Goal: Task Accomplishment & Management: Use online tool/utility

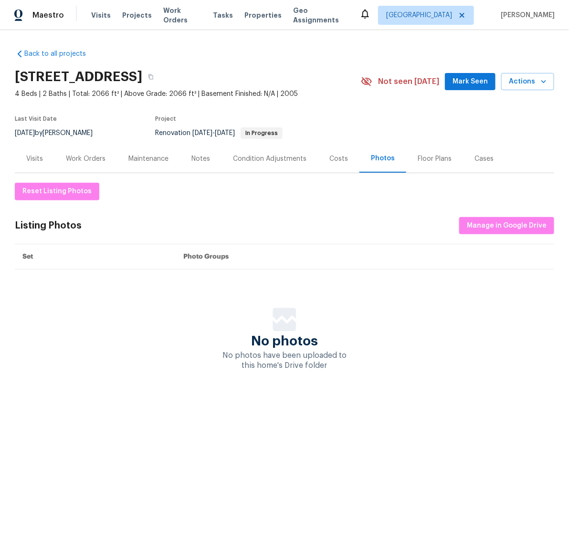
click at [75, 155] on div "Work Orders" at bounding box center [86, 159] width 40 height 10
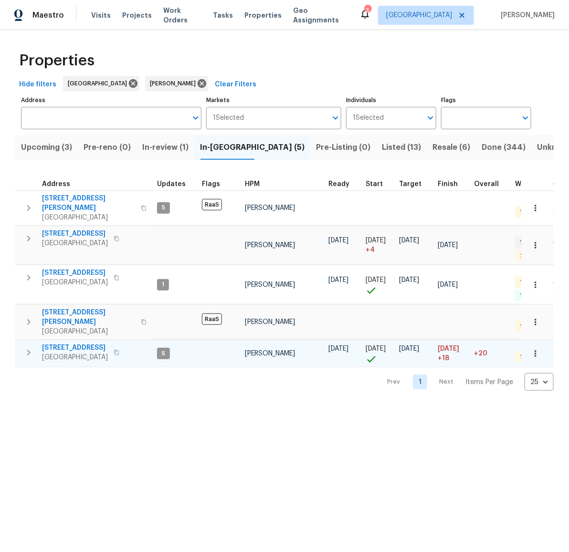
click at [69, 343] on span "[STREET_ADDRESS]" at bounding box center [75, 348] width 66 height 10
click at [75, 343] on span "[STREET_ADDRESS]" at bounding box center [75, 348] width 66 height 10
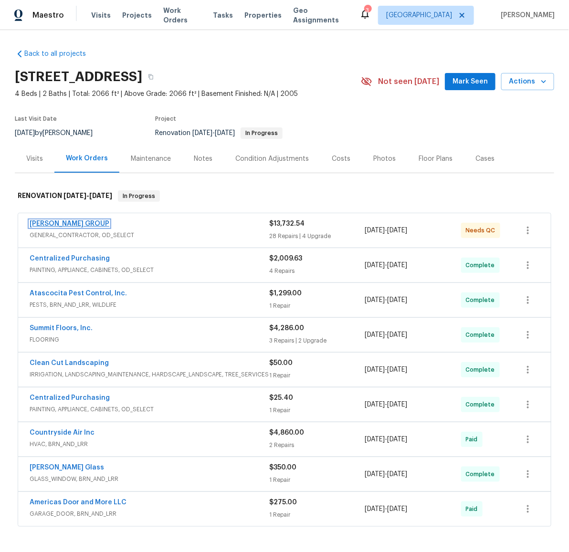
click at [85, 225] on link "[PERSON_NAME] GROUP" at bounding box center [70, 223] width 80 height 7
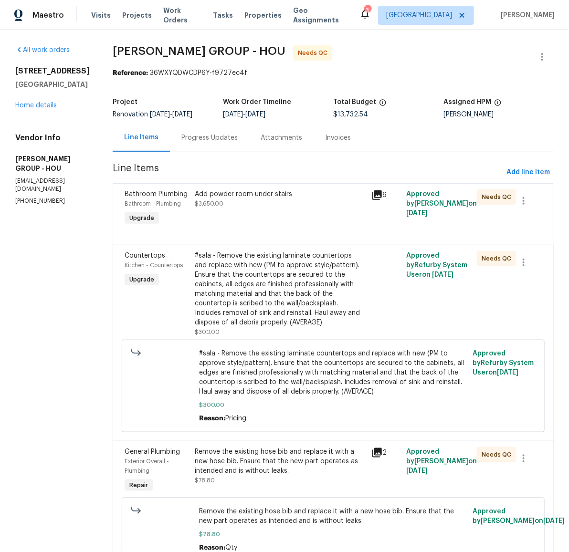
click at [216, 197] on div "Add powder room under stairs" at bounding box center [280, 194] width 170 height 10
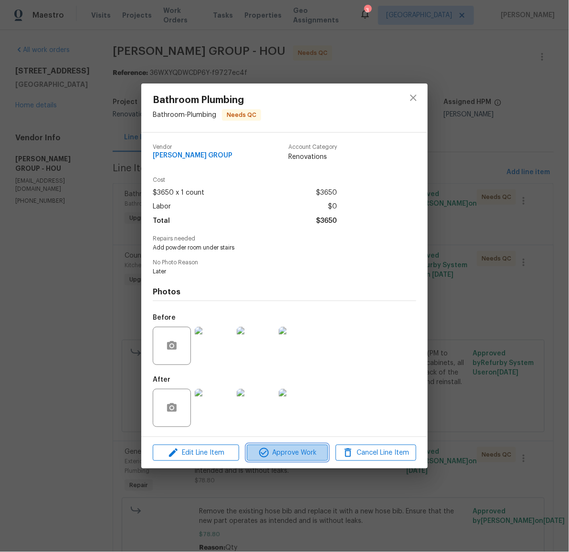
click at [280, 452] on span "Approve Work" at bounding box center [286, 453] width 75 height 12
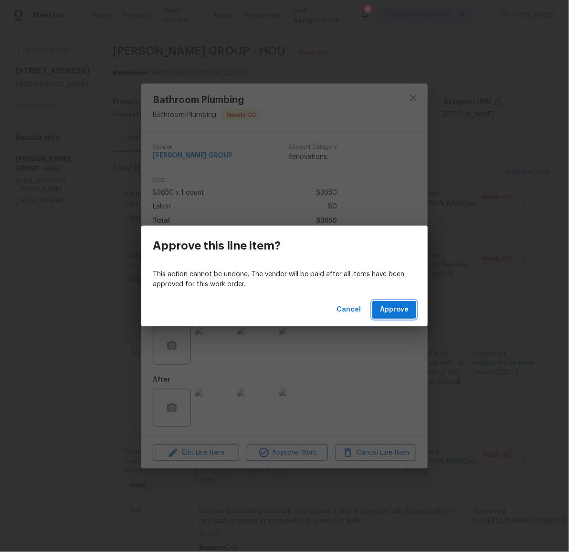
click at [406, 312] on span "Approve" at bounding box center [394, 310] width 29 height 12
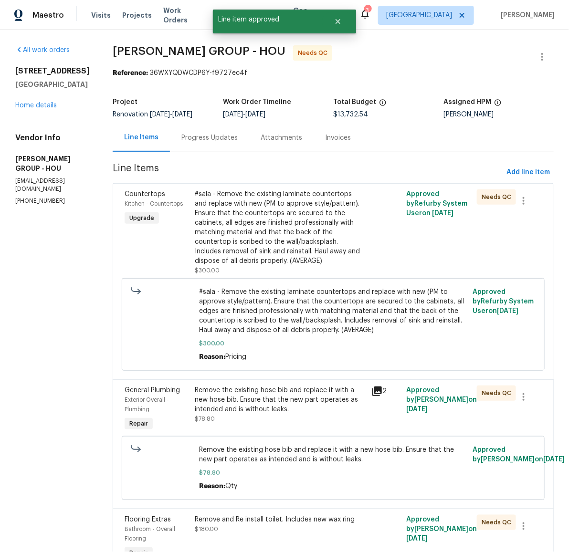
click at [270, 206] on div "#sala - Remove the existing laminate countertops and replace with new (PM to ap…" at bounding box center [280, 227] width 170 height 76
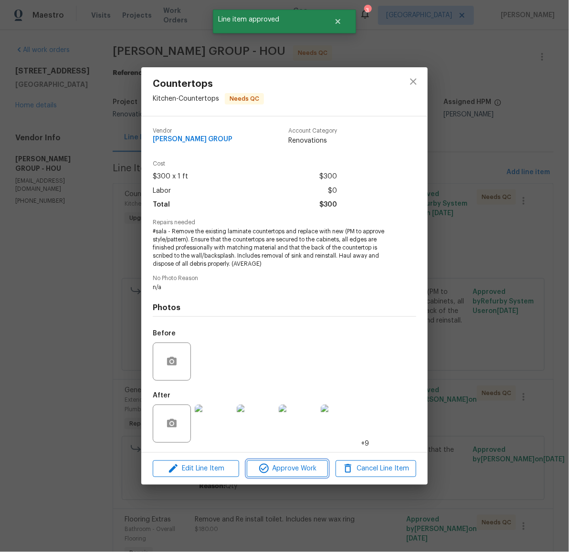
click at [291, 469] on span "Approve Work" at bounding box center [286, 469] width 75 height 12
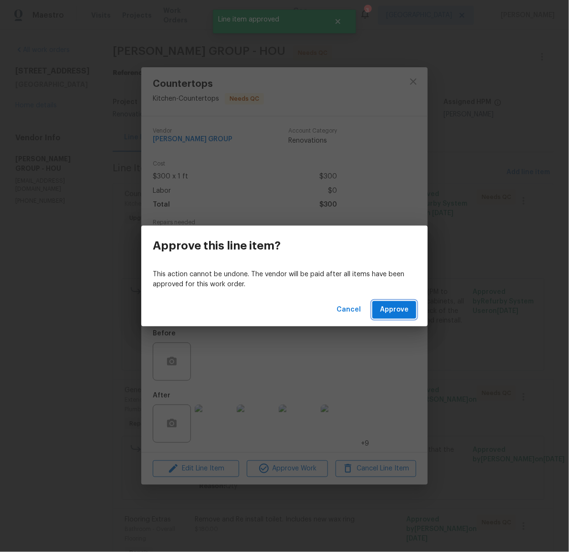
click at [399, 308] on span "Approve" at bounding box center [394, 310] width 29 height 12
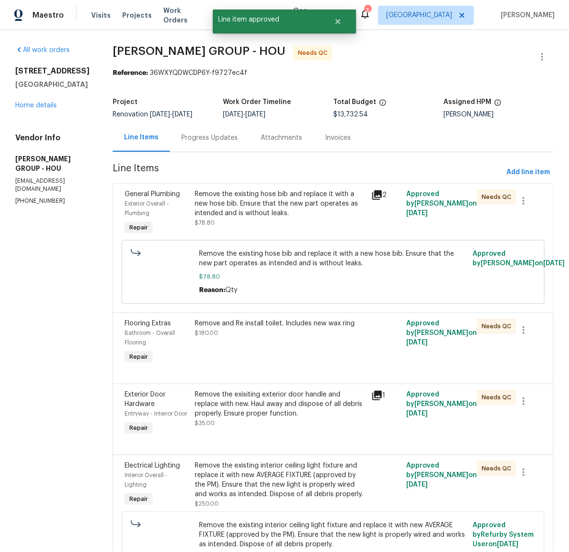
click at [261, 209] on div "Remove the existing hose bib and replace it with a new hose bib. Ensure that th…" at bounding box center [280, 203] width 170 height 29
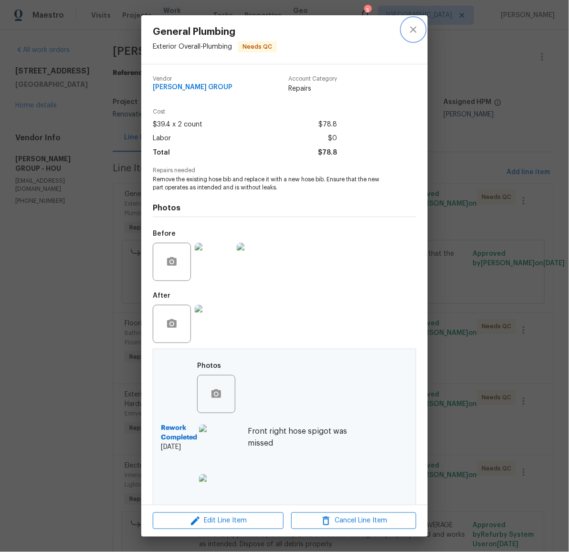
click at [415, 28] on icon "close" at bounding box center [412, 29] width 11 height 11
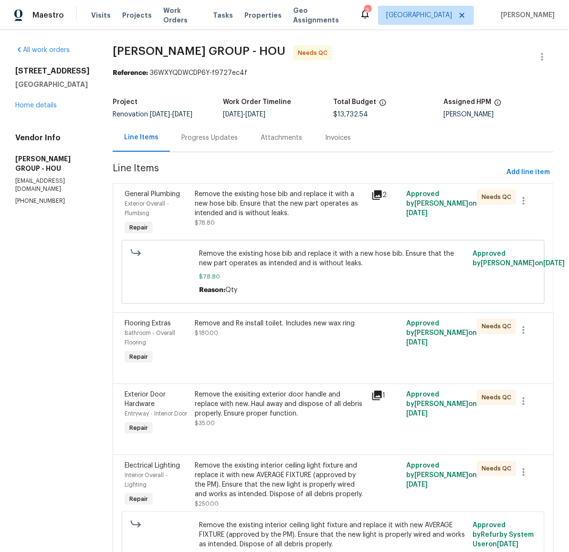
click at [270, 264] on span "Remove the existing hose bib and replace it with a new hose bib. Ensure that th…" at bounding box center [333, 258] width 268 height 19
click at [522, 201] on icon "button" at bounding box center [523, 201] width 2 height 8
click at [286, 203] on div at bounding box center [284, 276] width 569 height 552
click at [270, 331] on div "Remove and Re install toilet. Includes new wax ring $180.00" at bounding box center [280, 328] width 170 height 19
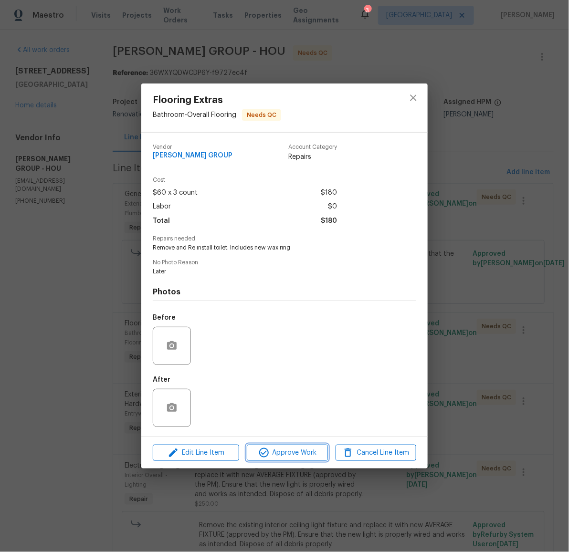
click at [284, 450] on span "Approve Work" at bounding box center [286, 453] width 75 height 12
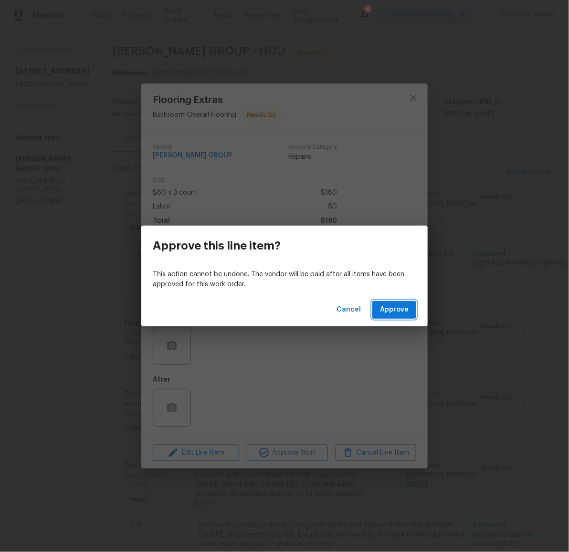
click at [398, 305] on span "Approve" at bounding box center [394, 310] width 29 height 12
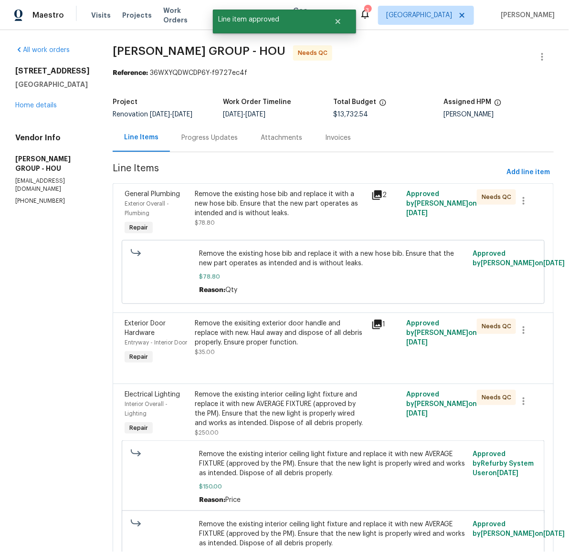
click at [255, 340] on div "Remove the exisiting exterior door handle and replace with new. Haul away and d…" at bounding box center [280, 333] width 170 height 29
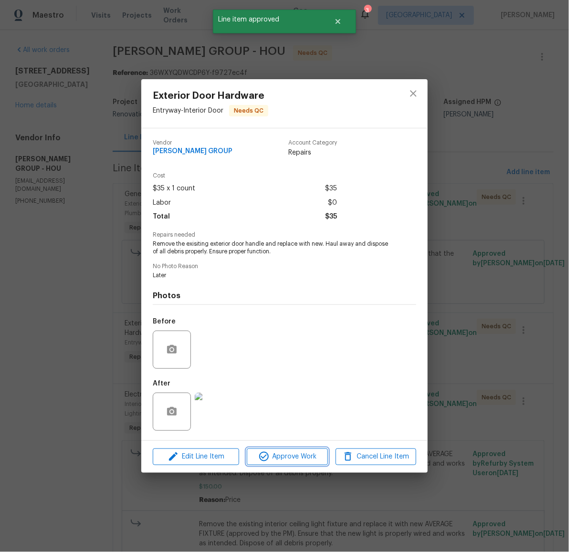
click at [291, 456] on span "Approve Work" at bounding box center [286, 457] width 75 height 12
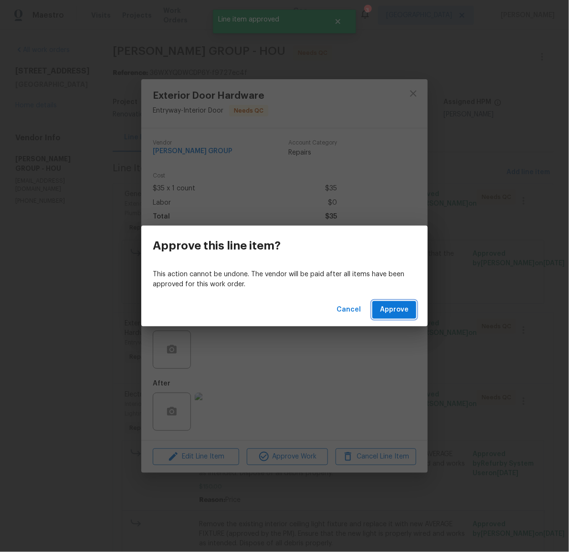
click at [409, 305] on button "Approve" at bounding box center [394, 310] width 44 height 18
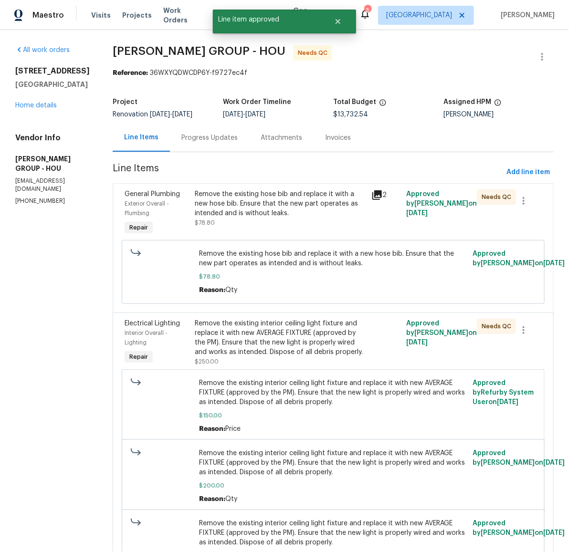
click at [261, 333] on div "Remove the existing interior ceiling light fixture and replace it with new AVER…" at bounding box center [280, 338] width 170 height 38
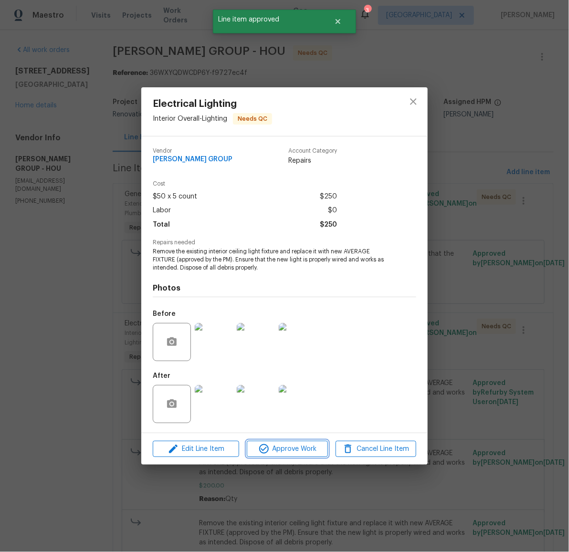
click at [285, 449] on span "Approve Work" at bounding box center [286, 449] width 75 height 12
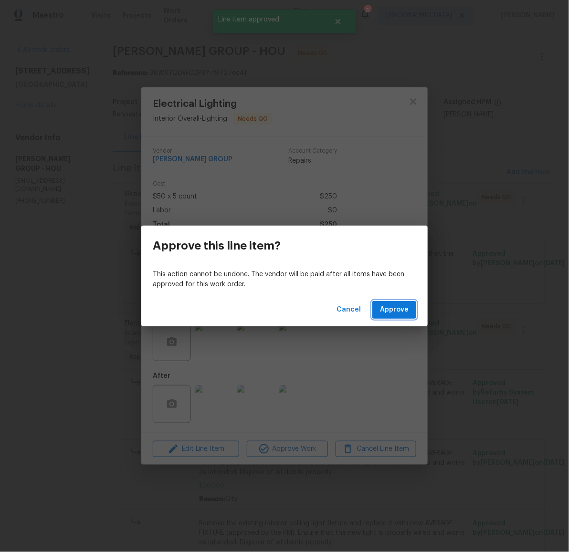
click at [388, 311] on span "Approve" at bounding box center [394, 310] width 29 height 12
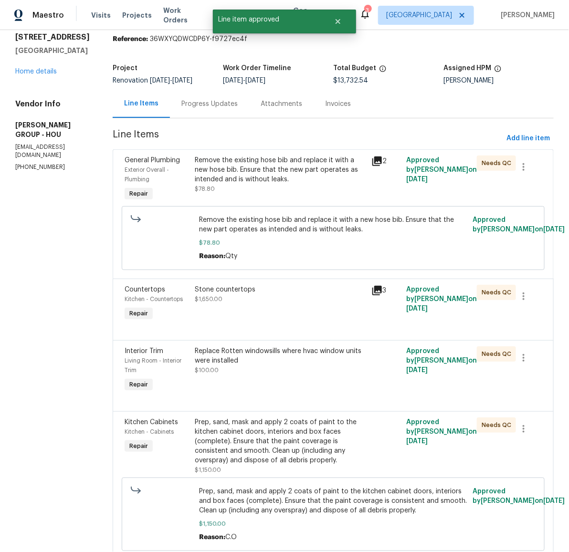
scroll to position [79, 0]
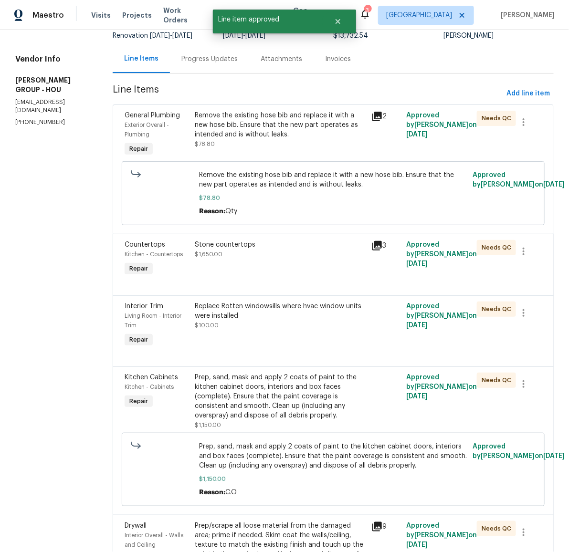
click at [229, 252] on div "Stone countertops $1,650.00" at bounding box center [280, 249] width 170 height 19
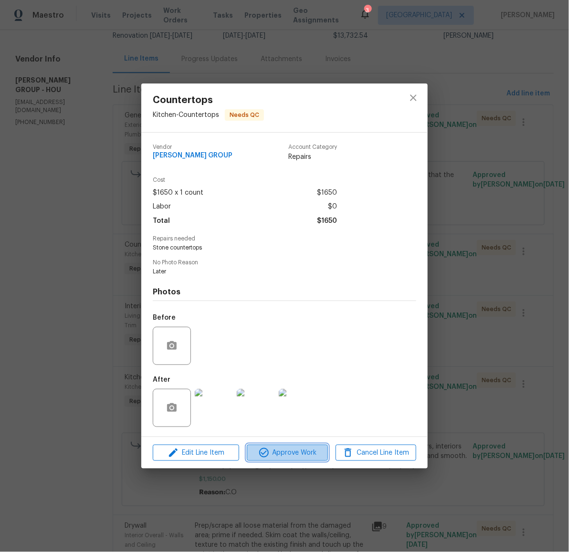
click at [279, 455] on span "Approve Work" at bounding box center [286, 453] width 75 height 12
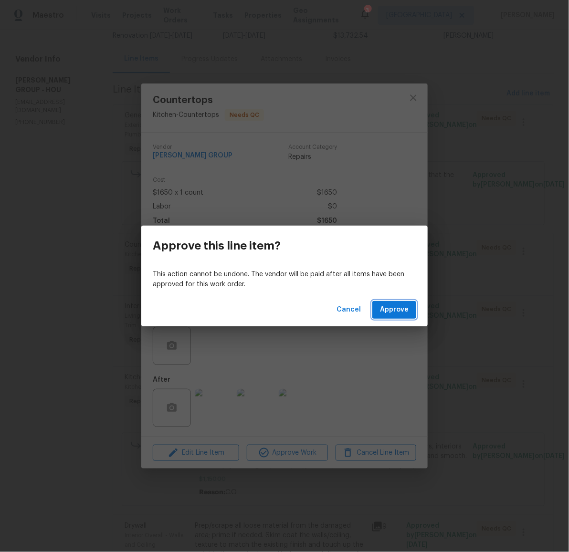
click at [395, 309] on span "Approve" at bounding box center [394, 310] width 29 height 12
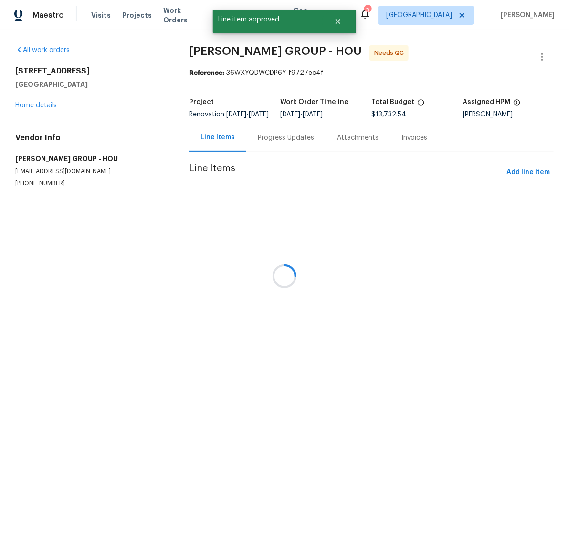
scroll to position [0, 0]
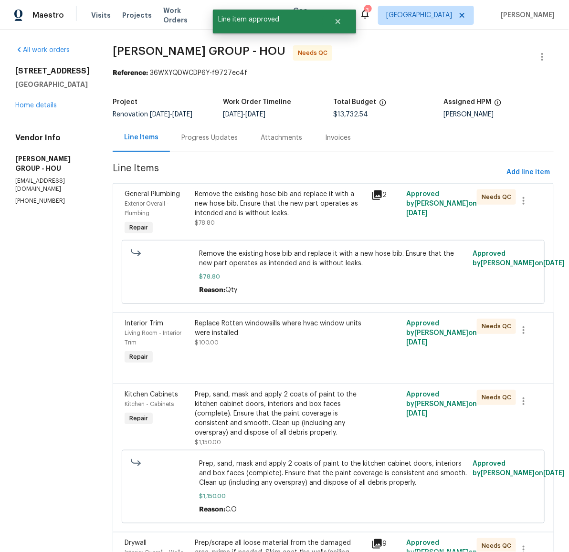
click at [238, 332] on div "Replace Rotten windowsills where hvac window units were installed" at bounding box center [280, 328] width 170 height 19
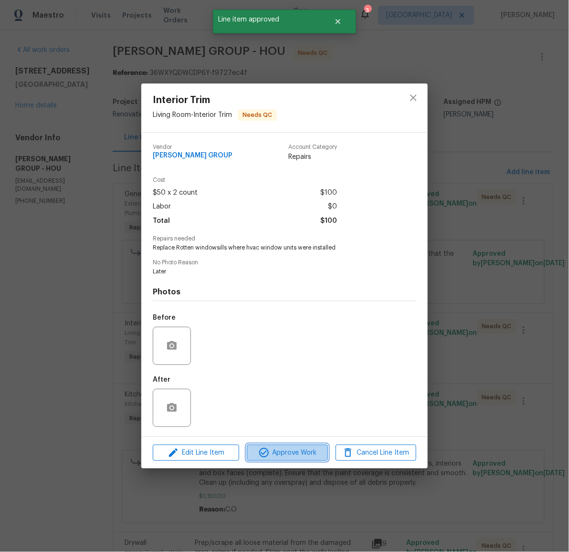
click at [286, 452] on span "Approve Work" at bounding box center [286, 453] width 75 height 12
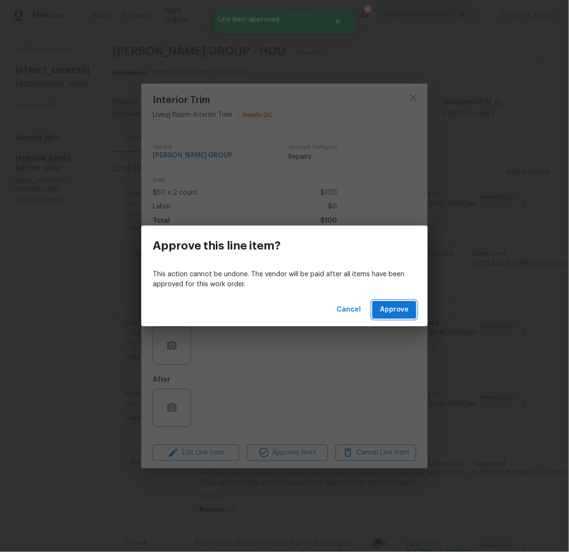
click at [387, 308] on span "Approve" at bounding box center [394, 310] width 29 height 12
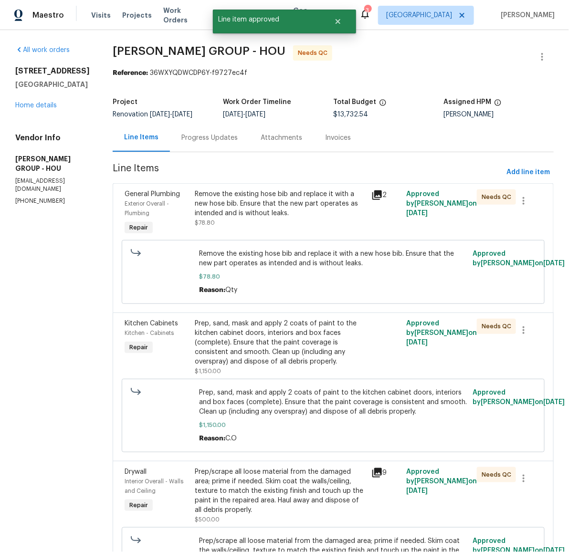
click at [243, 333] on div "Prep, sand, mask and apply 2 coats of paint to the kitchen cabinet doors, inter…" at bounding box center [280, 343] width 170 height 48
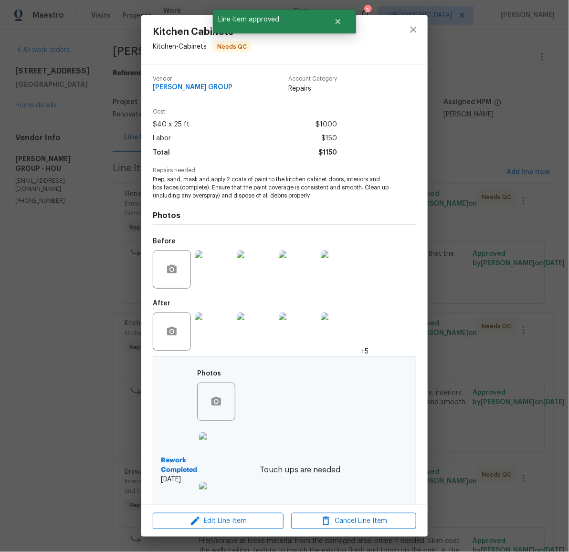
scroll to position [84, 0]
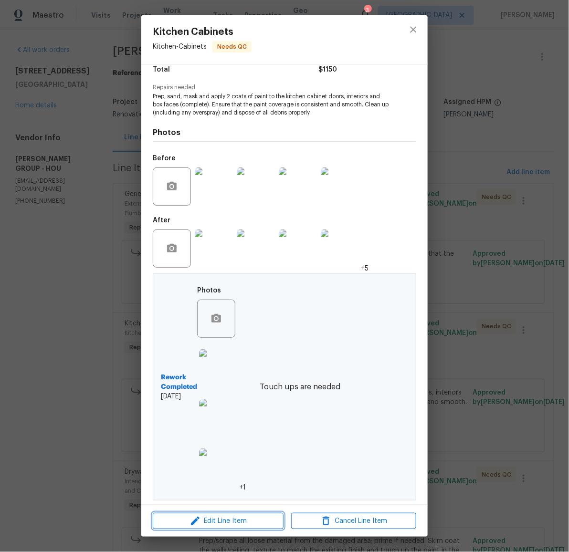
click at [229, 518] on span "Edit Line Item" at bounding box center [218, 521] width 125 height 12
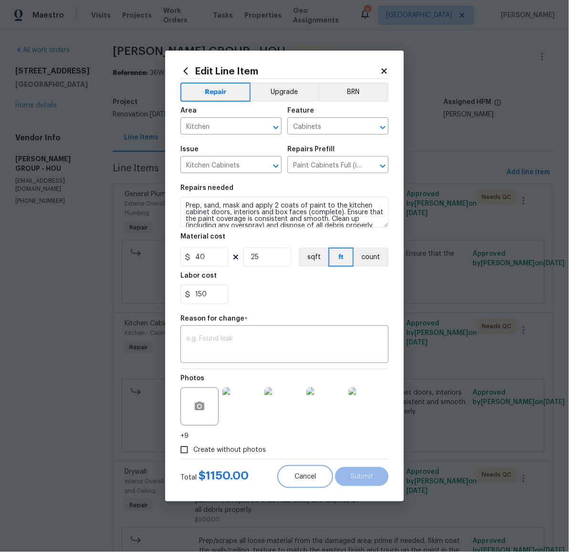
click at [304, 478] on span "Cancel" at bounding box center [304, 476] width 21 height 7
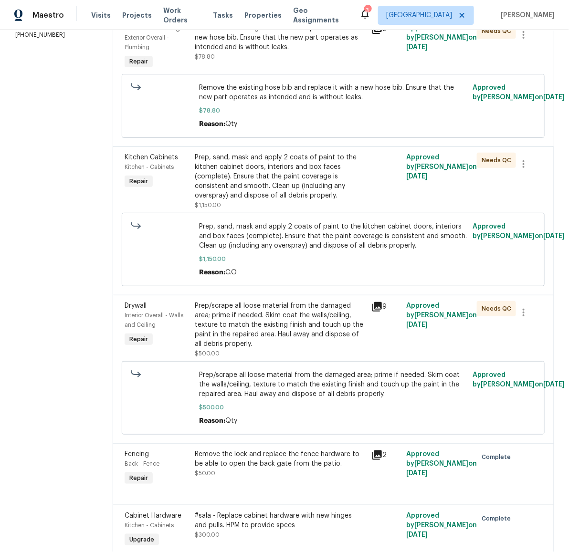
scroll to position [182, 0]
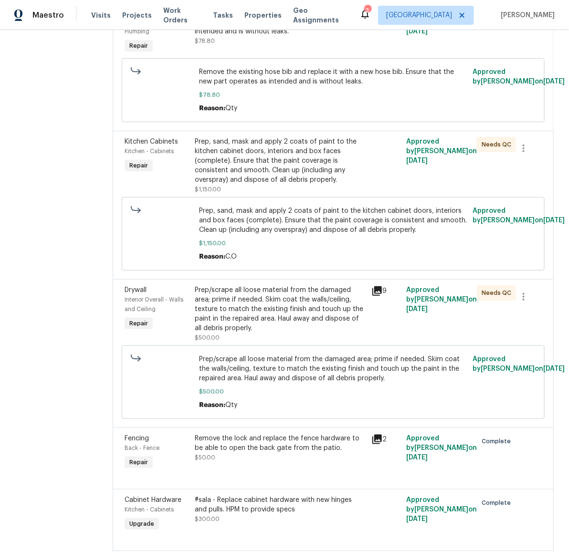
click at [260, 313] on div "Prep/scrape all loose material from the damaged area; prime if needed. Skim coa…" at bounding box center [280, 309] width 170 height 48
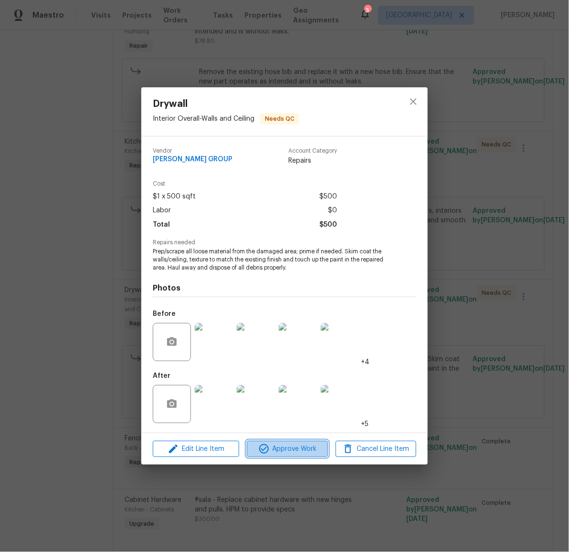
click at [299, 451] on span "Approve Work" at bounding box center [286, 449] width 75 height 12
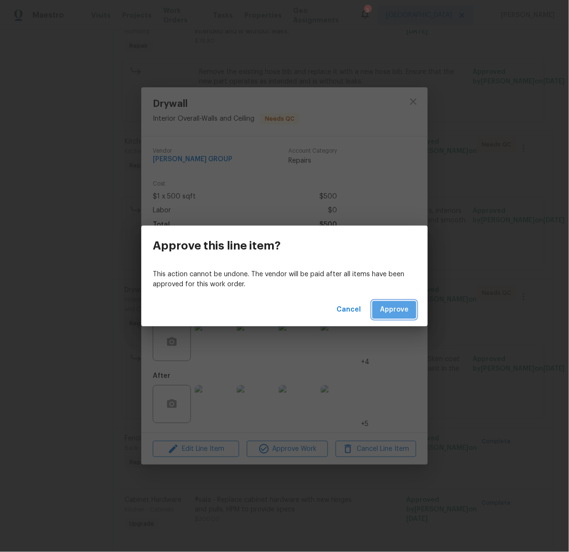
click at [399, 314] on span "Approve" at bounding box center [394, 310] width 29 height 12
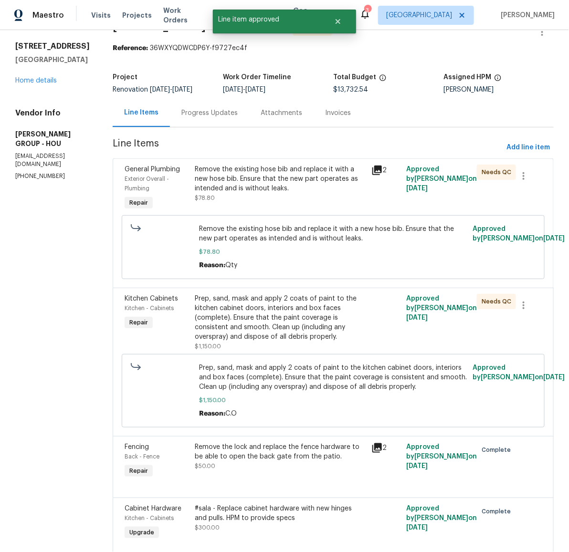
scroll to position [0, 0]
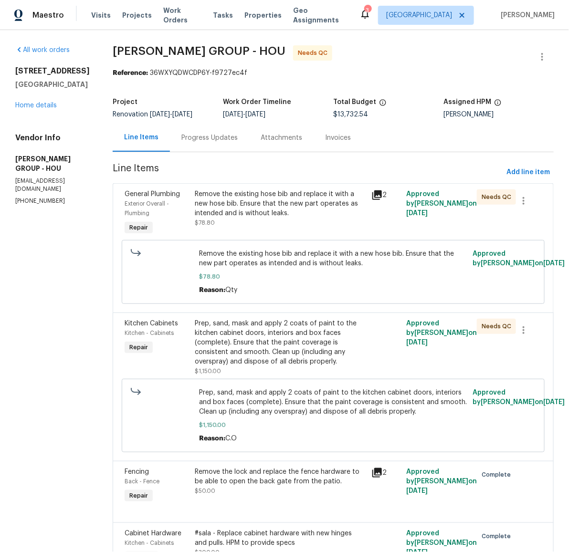
click at [270, 202] on div "Remove the existing hose bib and replace it with a new hose bib. Ensure that th…" at bounding box center [280, 203] width 170 height 29
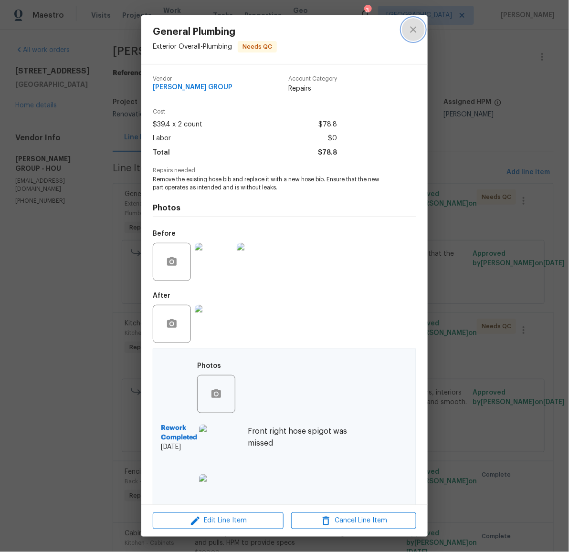
click at [415, 29] on icon "close" at bounding box center [412, 29] width 11 height 11
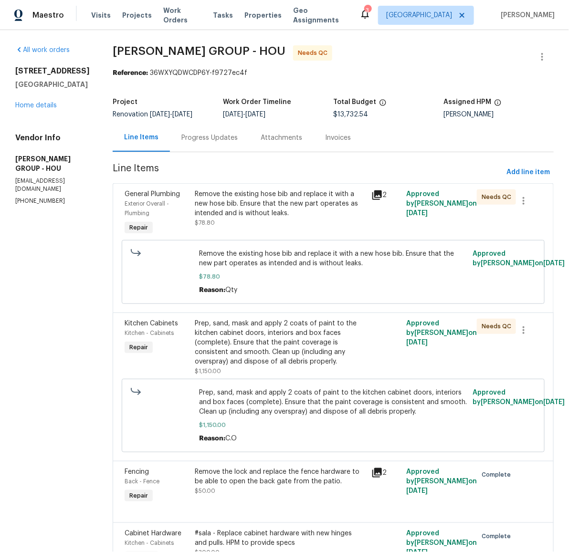
click at [260, 202] on div "Remove the existing hose bib and replace it with a new hose bib. Ensure that th…" at bounding box center [280, 203] width 170 height 29
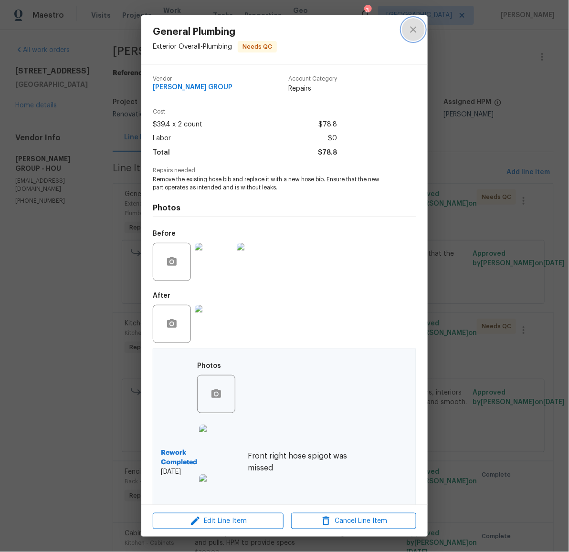
click at [415, 31] on icon "close" at bounding box center [413, 29] width 6 height 6
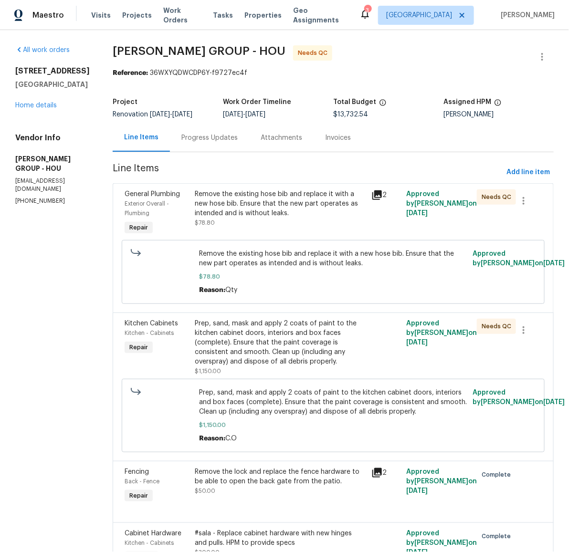
click at [262, 342] on div "Prep, sand, mask and apply 2 coats of paint to the kitchen cabinet doors, inter…" at bounding box center [280, 343] width 170 height 48
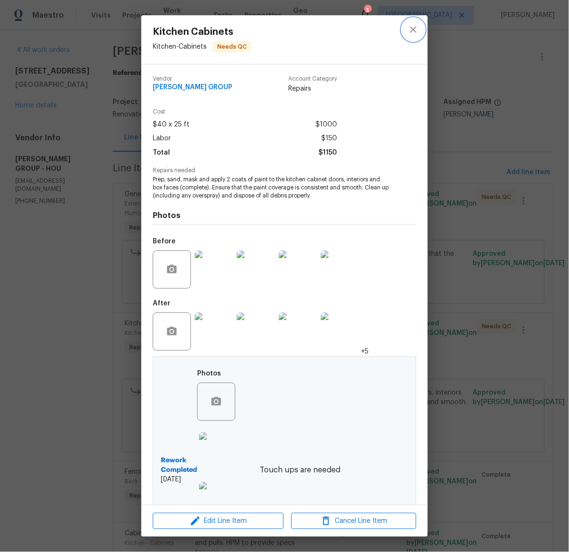
click at [415, 29] on icon "close" at bounding box center [412, 29] width 11 height 11
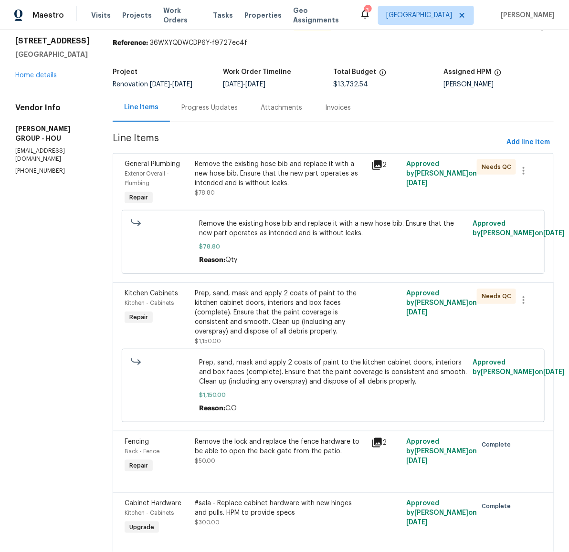
scroll to position [51, 0]
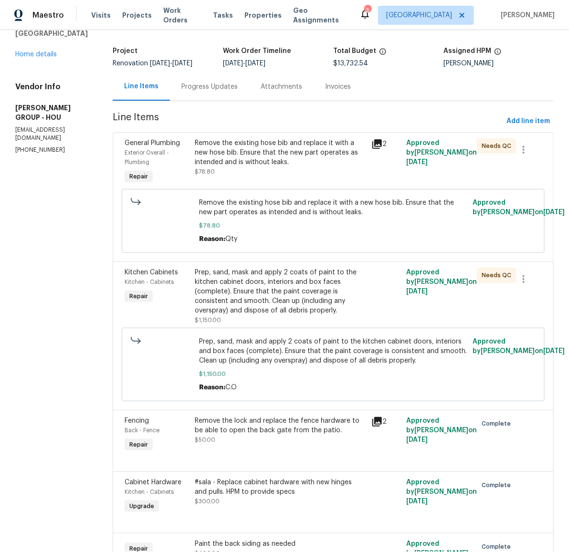
click at [222, 210] on span "Remove the existing hose bib and replace it with a new hose bib. Ensure that th…" at bounding box center [333, 207] width 268 height 19
click at [337, 280] on div "Prep, sand, mask and apply 2 coats of paint to the kitchen cabinet doors, inter…" at bounding box center [280, 292] width 170 height 48
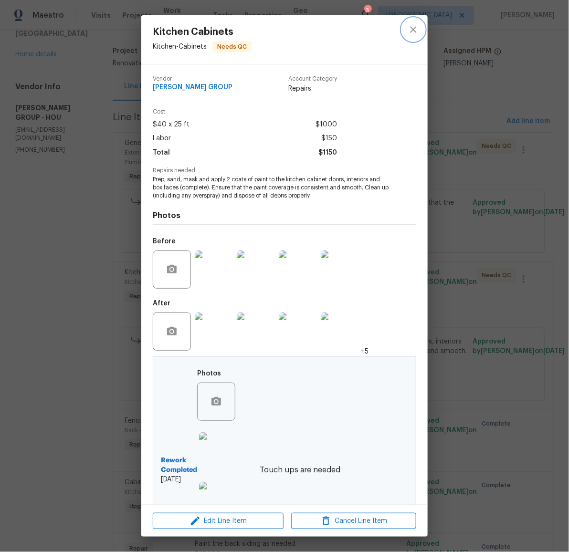
click at [412, 24] on icon "close" at bounding box center [412, 29] width 11 height 11
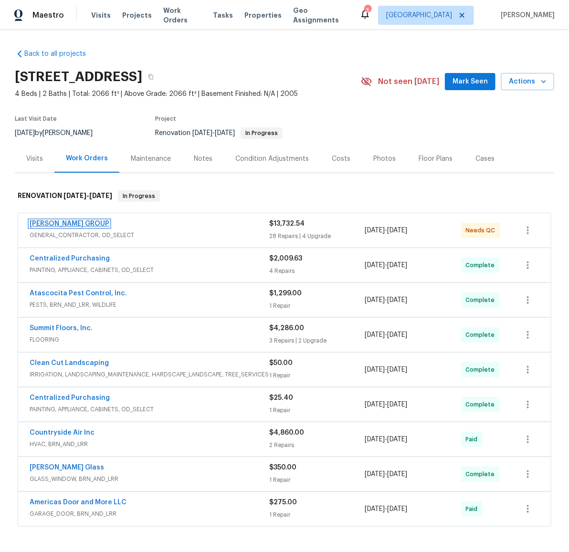
click at [81, 223] on link "BARAKEL VENZ GROUP" at bounding box center [70, 223] width 80 height 7
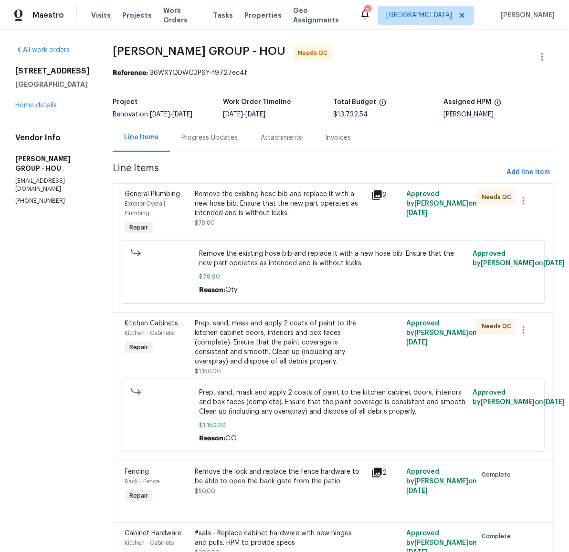
click at [245, 206] on div "Remove the existing hose bib and replace it with a new hose bib. Ensure that th…" at bounding box center [280, 203] width 170 height 29
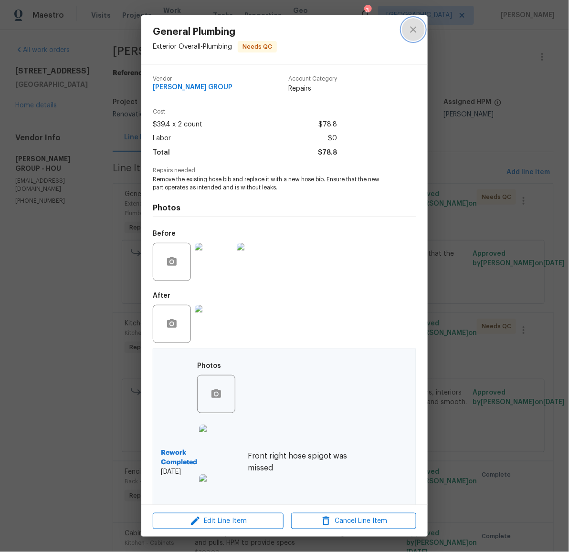
click at [415, 30] on icon "close" at bounding box center [412, 29] width 11 height 11
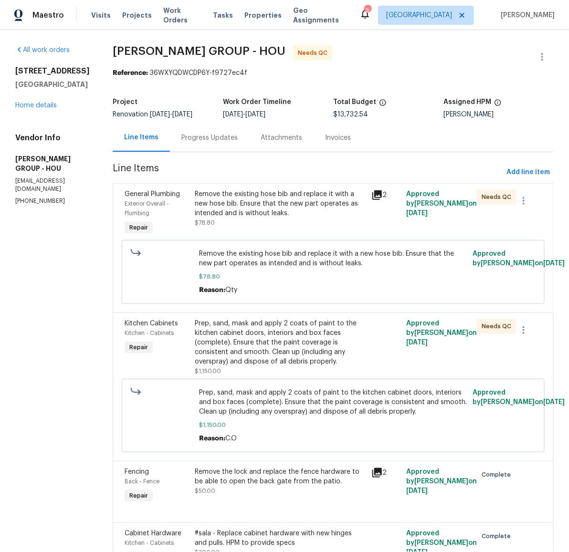
click at [267, 346] on div "Prep, sand, mask and apply 2 coats of paint to the kitchen cabinet doors, inter…" at bounding box center [280, 343] width 170 height 48
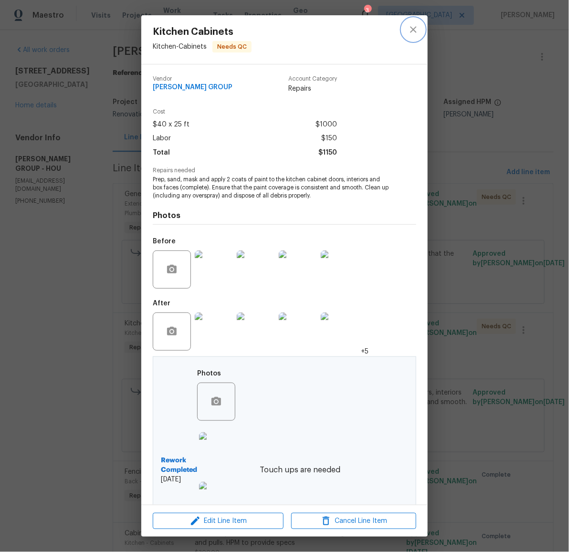
click at [414, 33] on icon "close" at bounding box center [412, 29] width 11 height 11
